Goal: Information Seeking & Learning: Learn about a topic

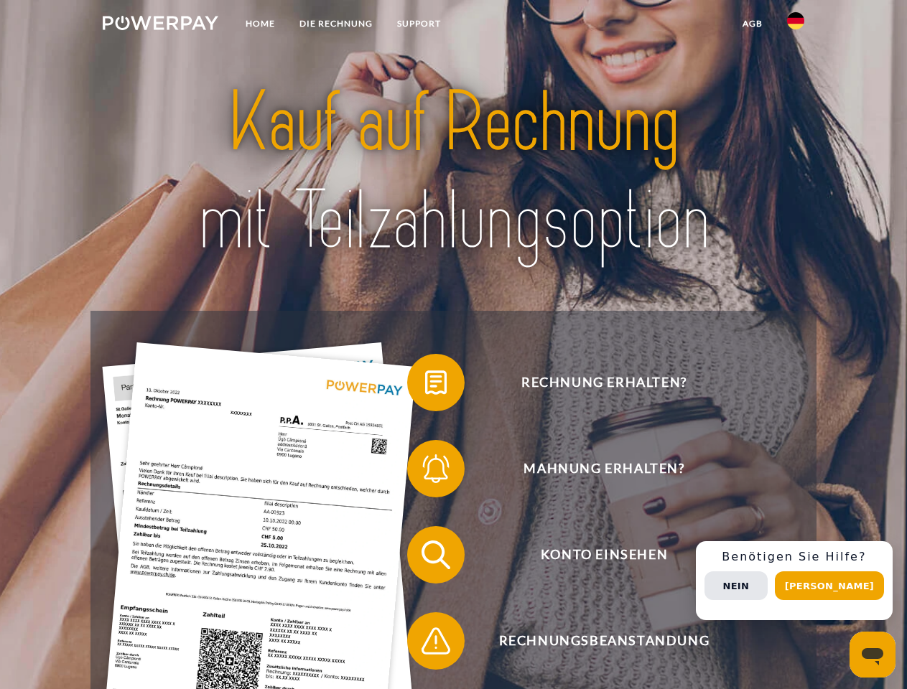
click at [160, 25] on img at bounding box center [161, 23] width 116 height 14
click at [795, 25] on img at bounding box center [795, 20] width 17 height 17
click at [752, 24] on link "agb" at bounding box center [752, 24] width 45 height 26
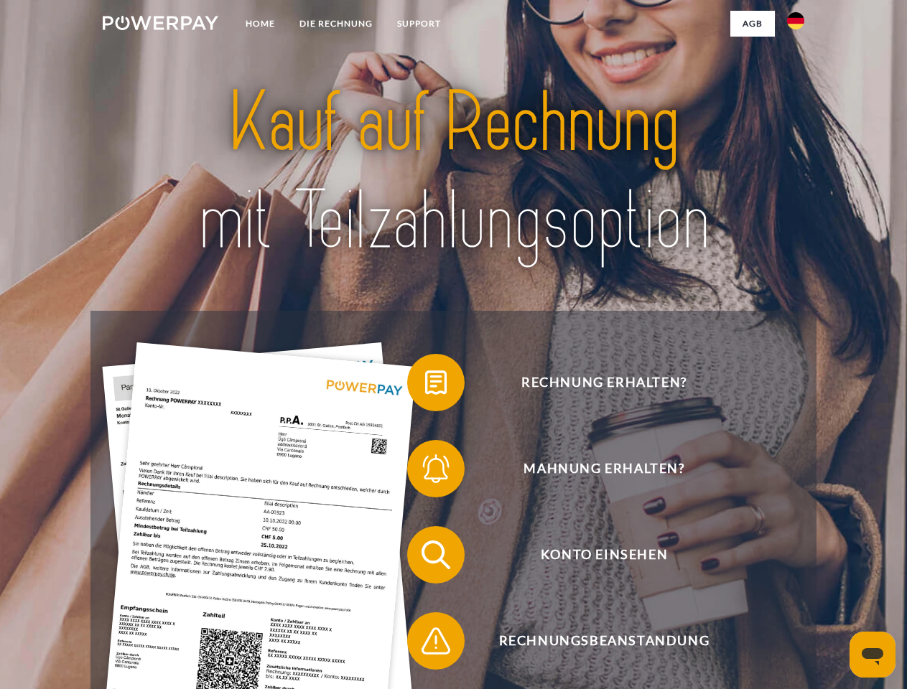
click at [425, 385] on span at bounding box center [414, 383] width 72 height 72
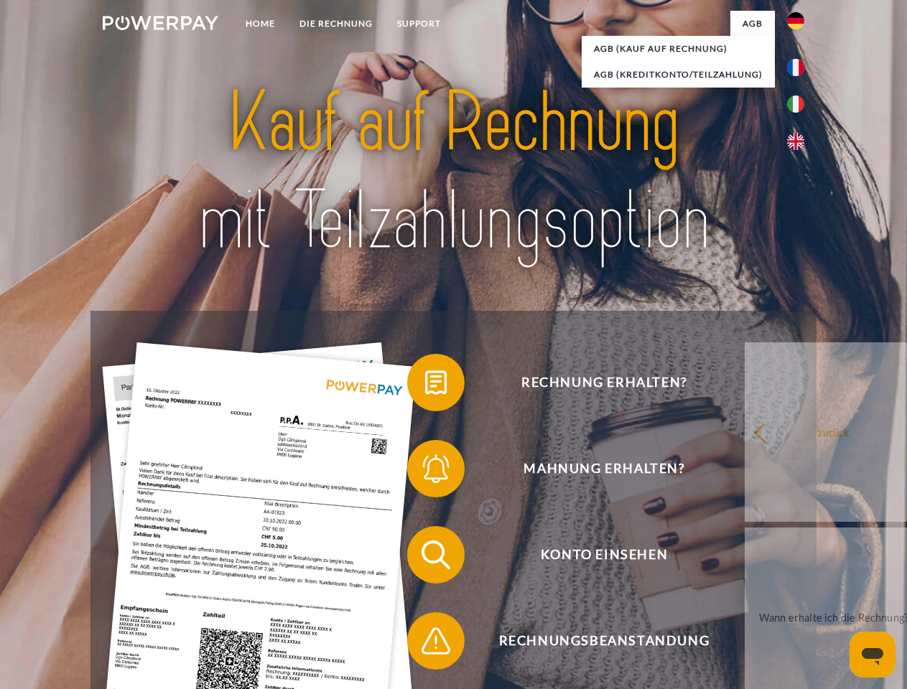
click at [425, 472] on span at bounding box center [414, 469] width 72 height 72
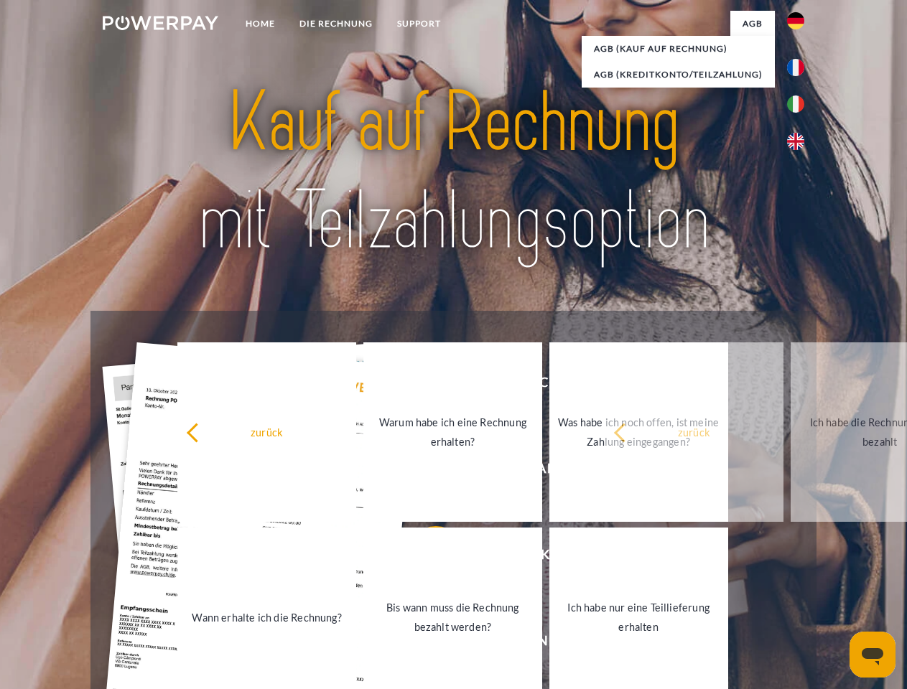
click at [425, 558] on link "Bis wann muss die Rechnung bezahlt werden?" at bounding box center [452, 617] width 179 height 179
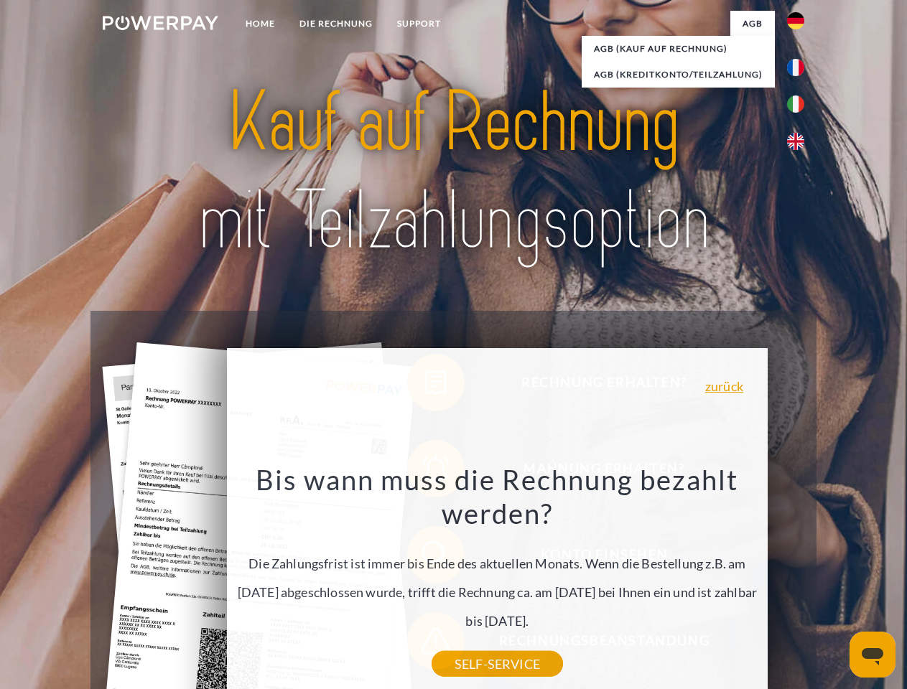
click at [425, 644] on div "Bis wann muss die Rechnung bezahlt werden? Die Zahlungsfrist ist immer bis Ende…" at bounding box center [497, 563] width 524 height 202
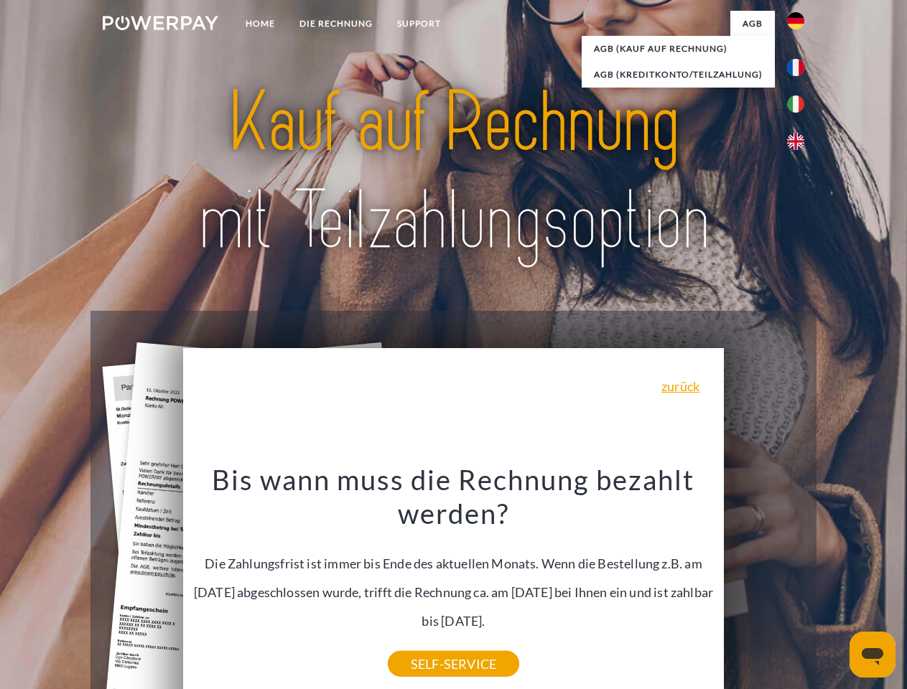
click at [799, 581] on div "Rechnung erhalten? Mahnung erhalten? Konto einsehen" at bounding box center [452, 598] width 725 height 574
click at [764, 584] on span "Konto einsehen" at bounding box center [604, 554] width 352 height 57
click at [834, 586] on header "Home DIE RECHNUNG SUPPORT" at bounding box center [453, 495] width 907 height 991
